Goal: Information Seeking & Learning: Learn about a topic

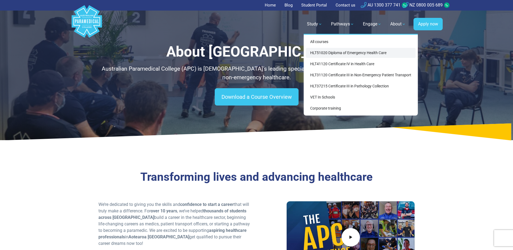
click at [326, 52] on link "HLT51020 Diploma of Emergency Health Care" at bounding box center [361, 53] width 110 height 10
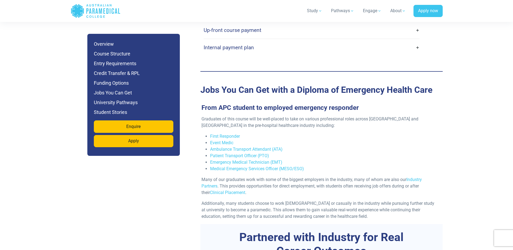
scroll to position [1728, 0]
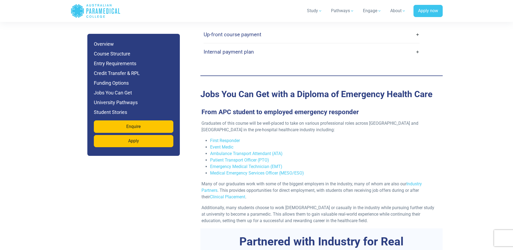
scroll to position [1755, 0]
